Goal: Navigation & Orientation: Find specific page/section

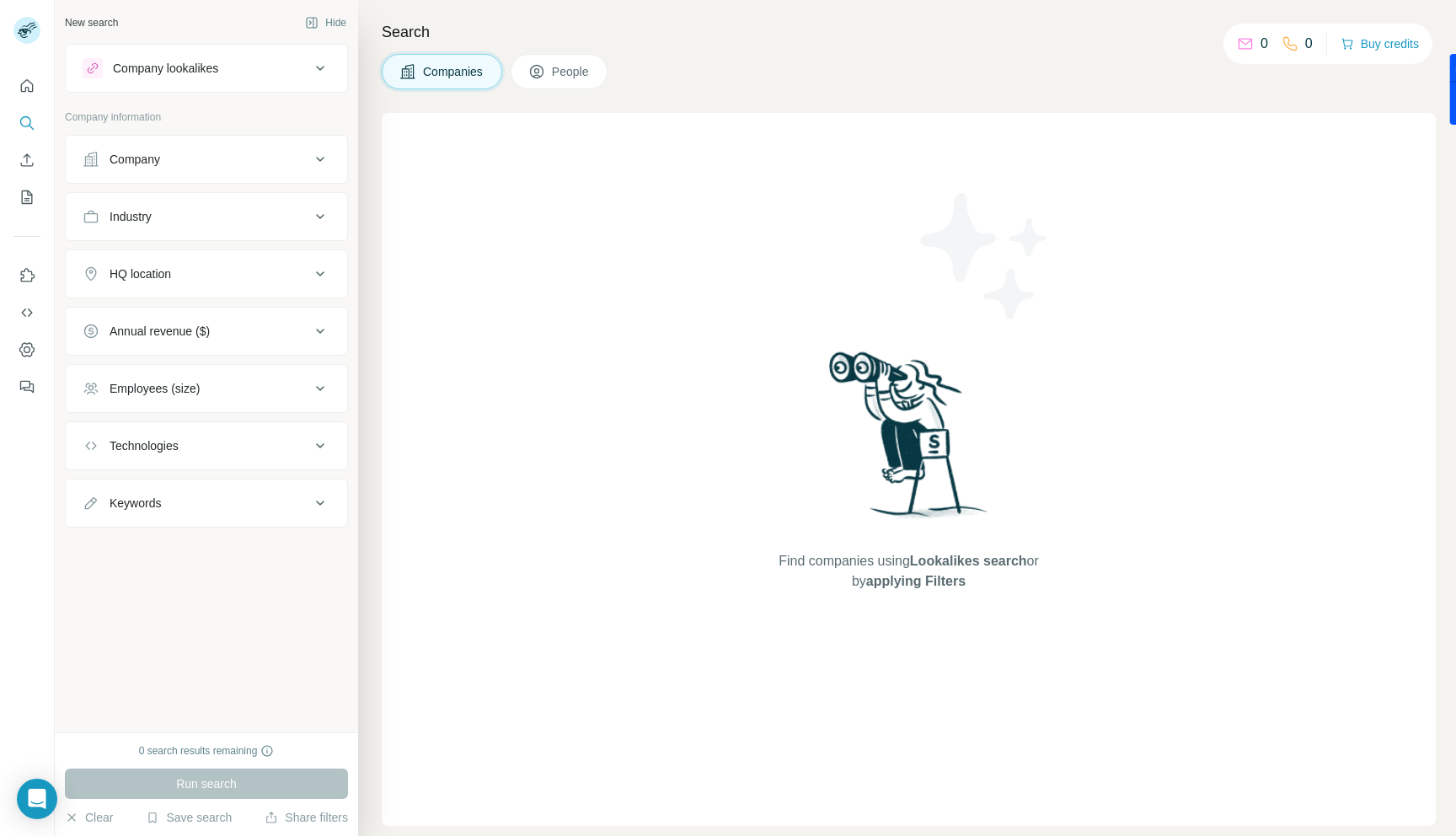
click at [213, 68] on div "Company lookalikes" at bounding box center [166, 68] width 105 height 17
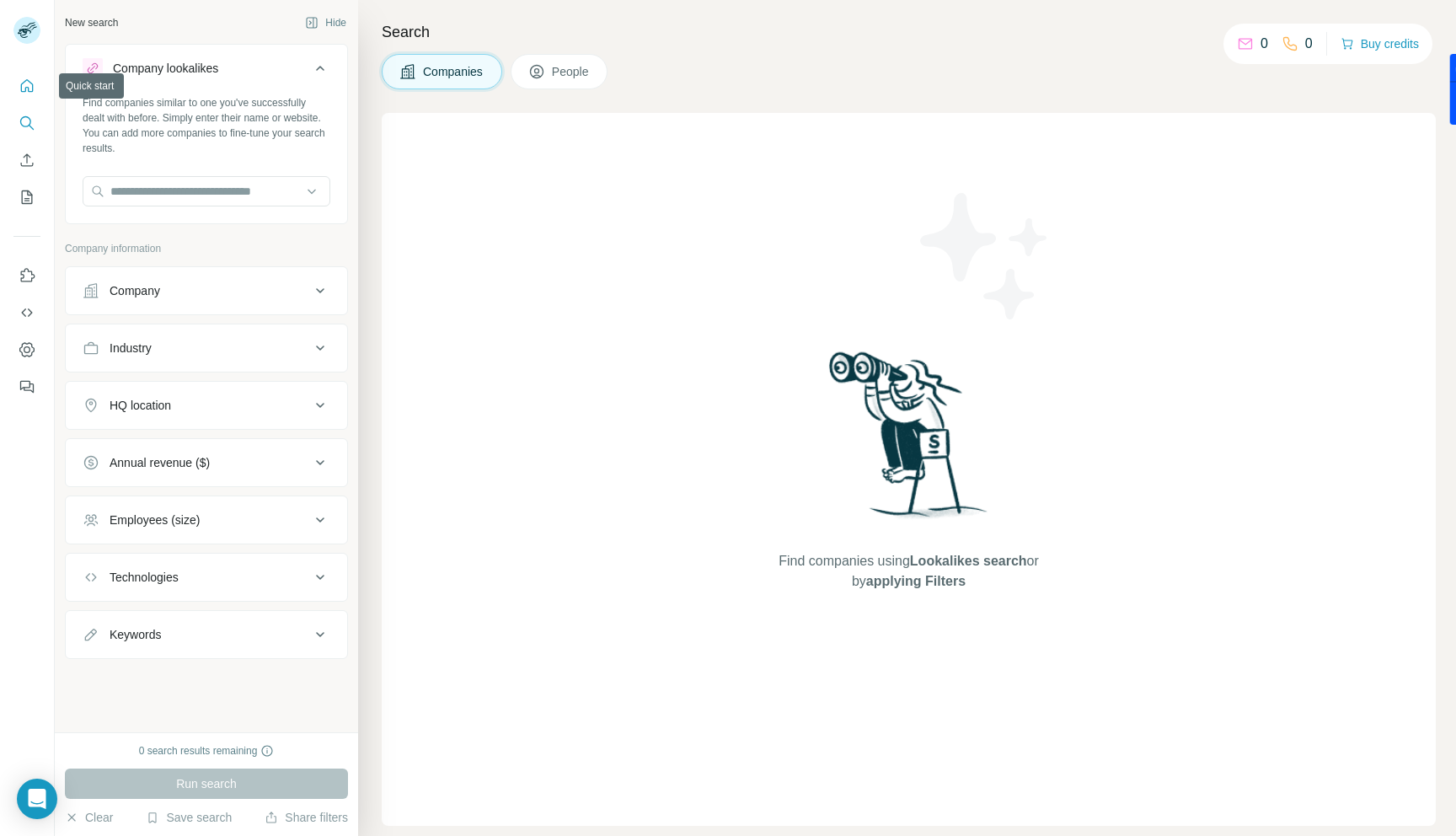
click at [20, 85] on icon "Quick start" at bounding box center [26, 85] width 17 height 17
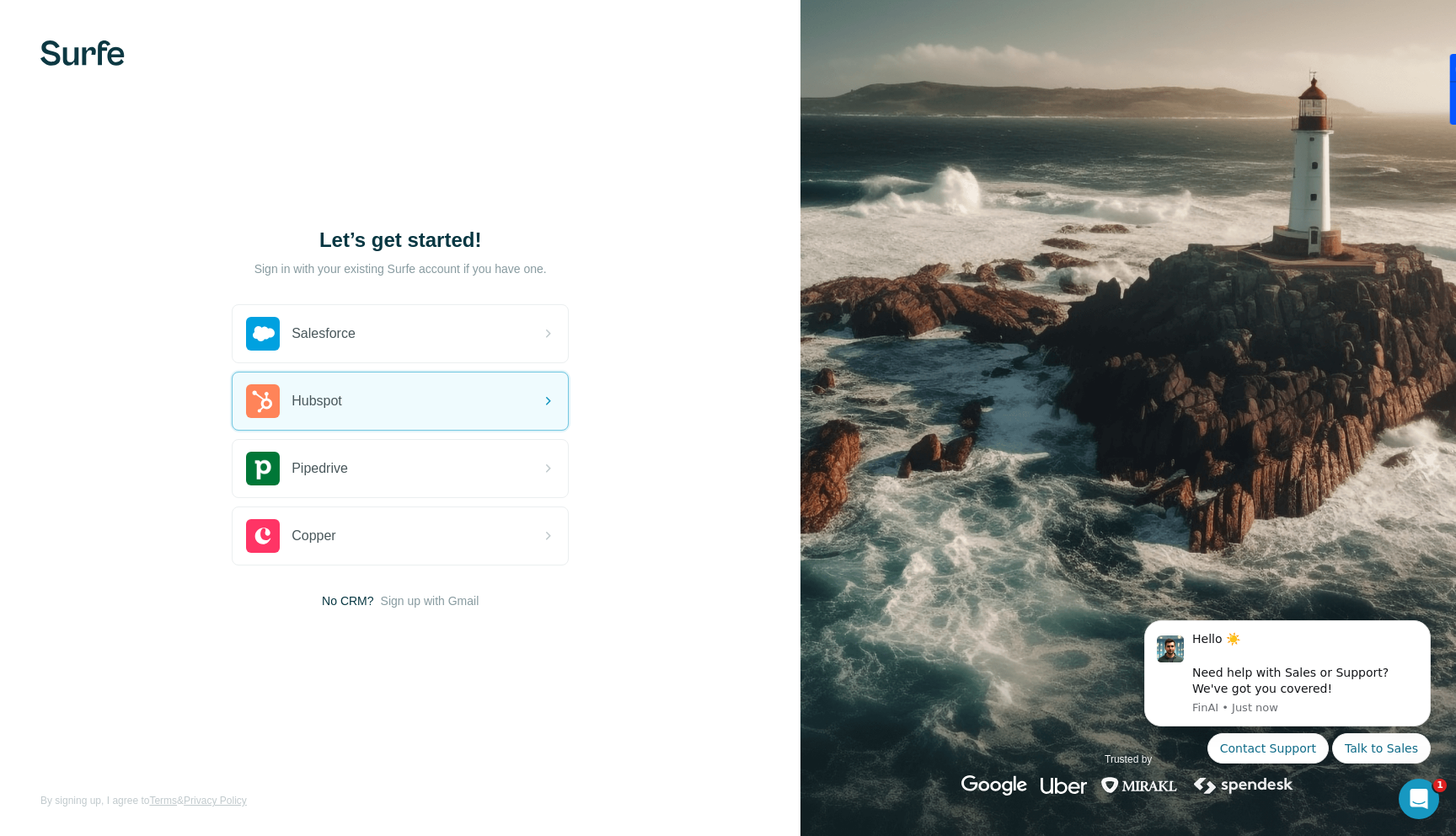
click at [104, 61] on img at bounding box center [82, 52] width 85 height 25
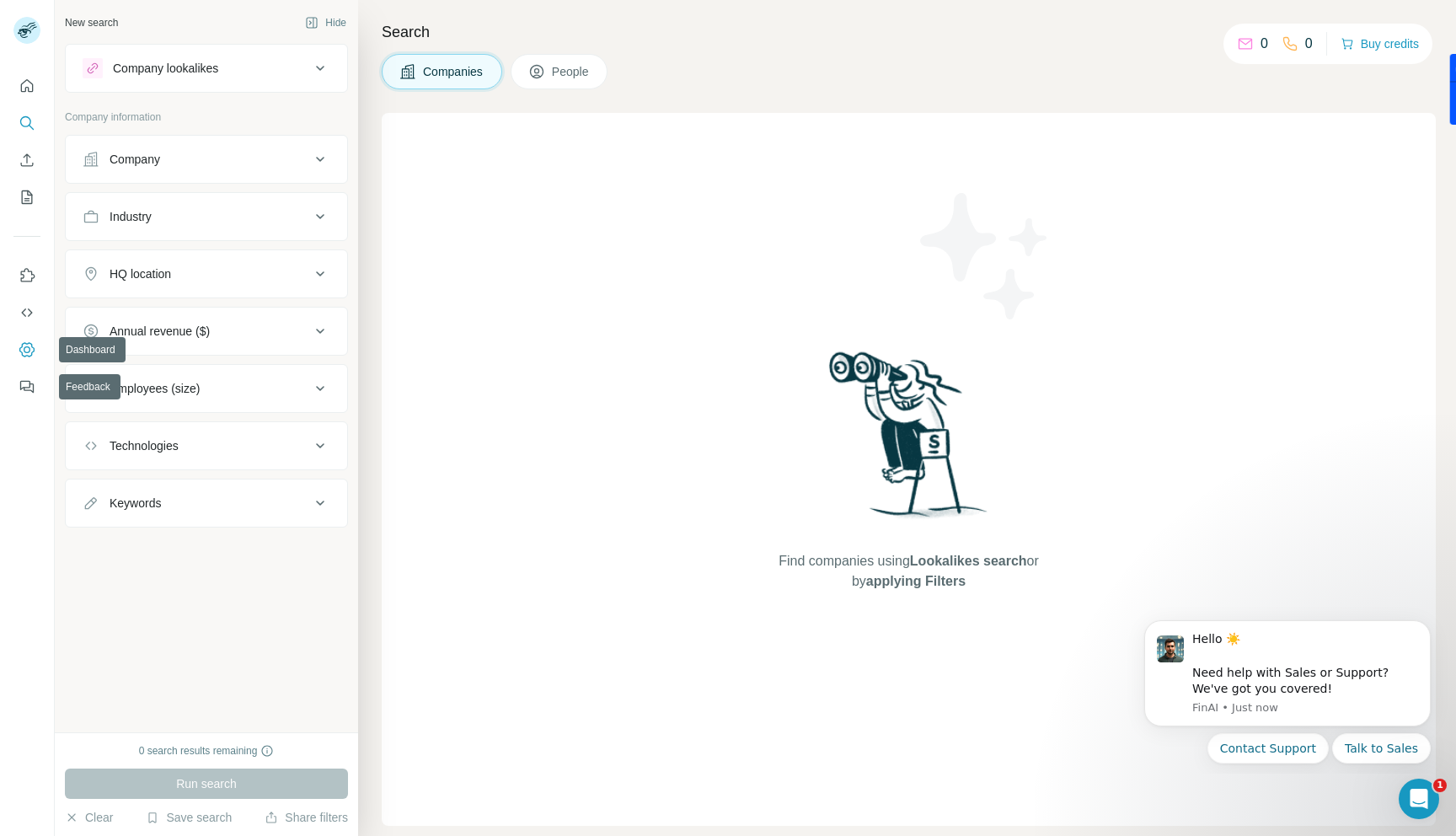
click at [26, 354] on icon "Dashboard" at bounding box center [26, 349] width 15 height 14
